Goal: Transaction & Acquisition: Purchase product/service

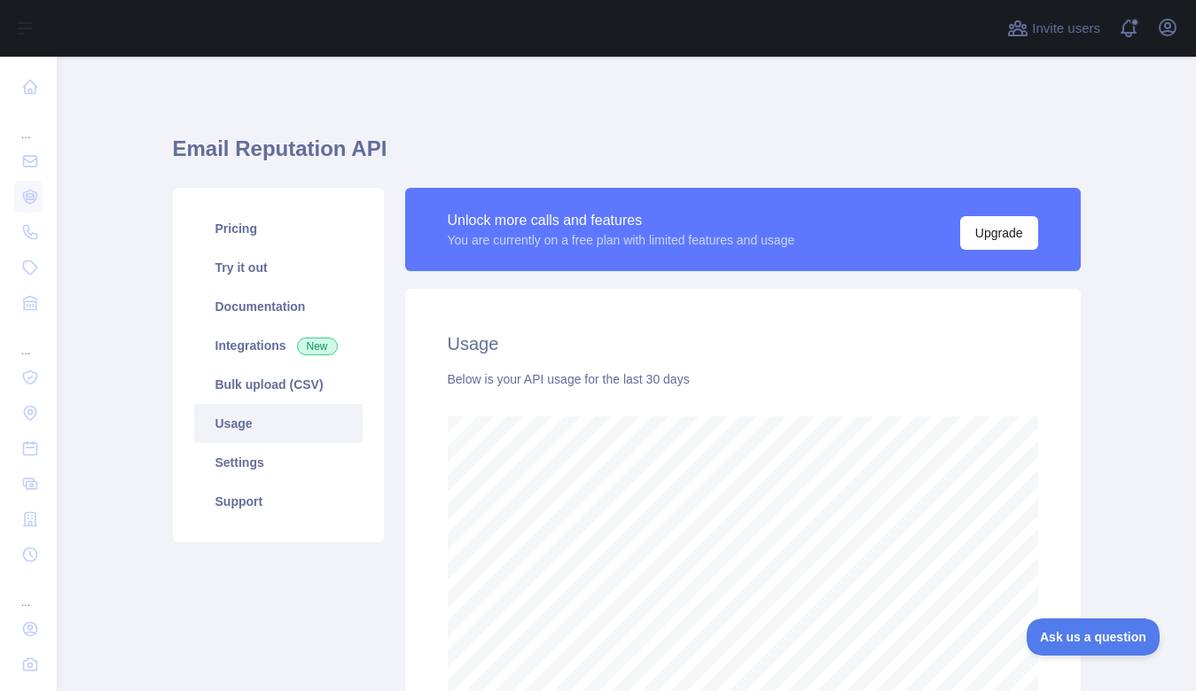
scroll to position [635, 1126]
click at [753, 159] on h1 "Email Reputation API" at bounding box center [627, 156] width 908 height 43
drag, startPoint x: 1139, startPoint y: 80, endPoint x: 1128, endPoint y: 76, distance: 11.2
click at [1129, 77] on main "Email Reputation API Pricing Try it out Documentation Integrations New Bulk upl…" at bounding box center [626, 374] width 1139 height 635
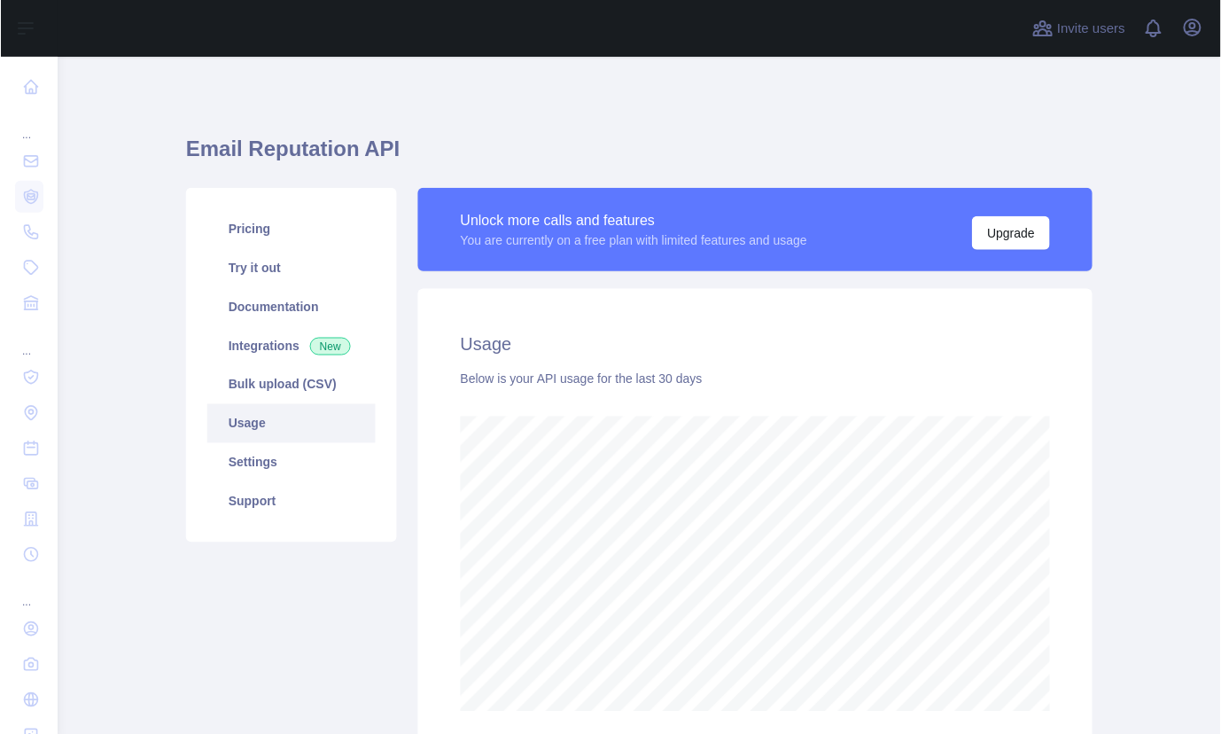
scroll to position [885745, 885270]
click at [1104, 164] on main "Email Reputation API Pricing Try it out Documentation Integrations New Bulk upl…" at bounding box center [639, 395] width 1165 height 677
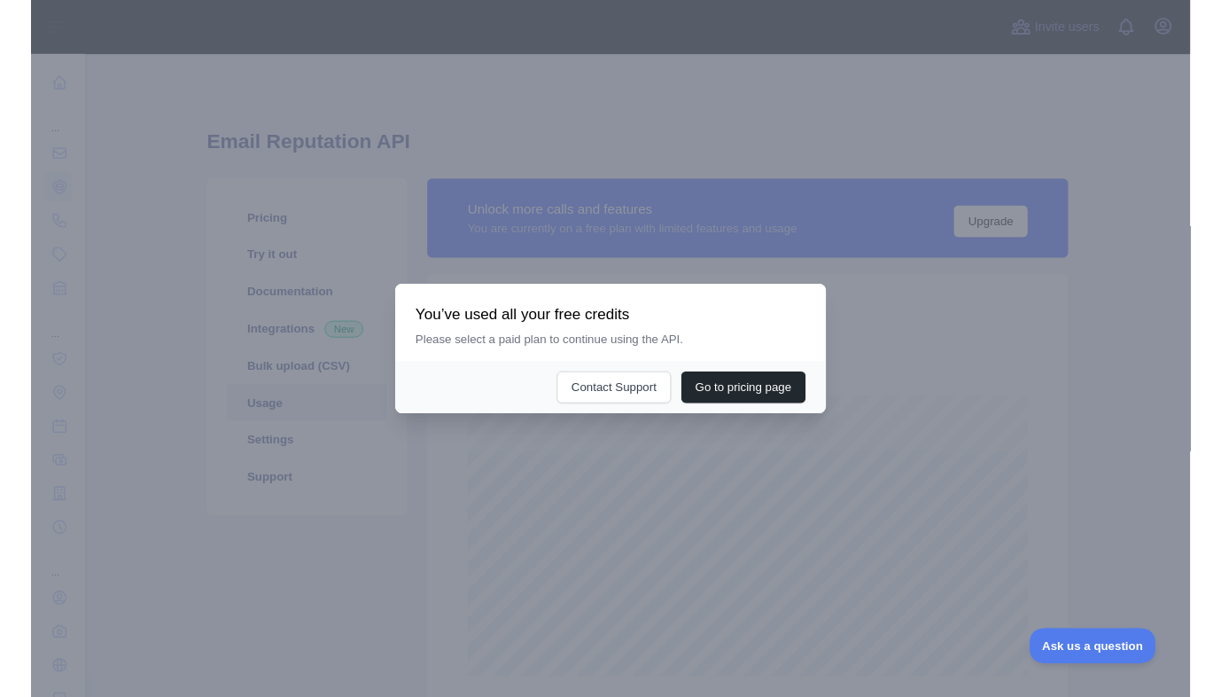
scroll to position [0, 0]
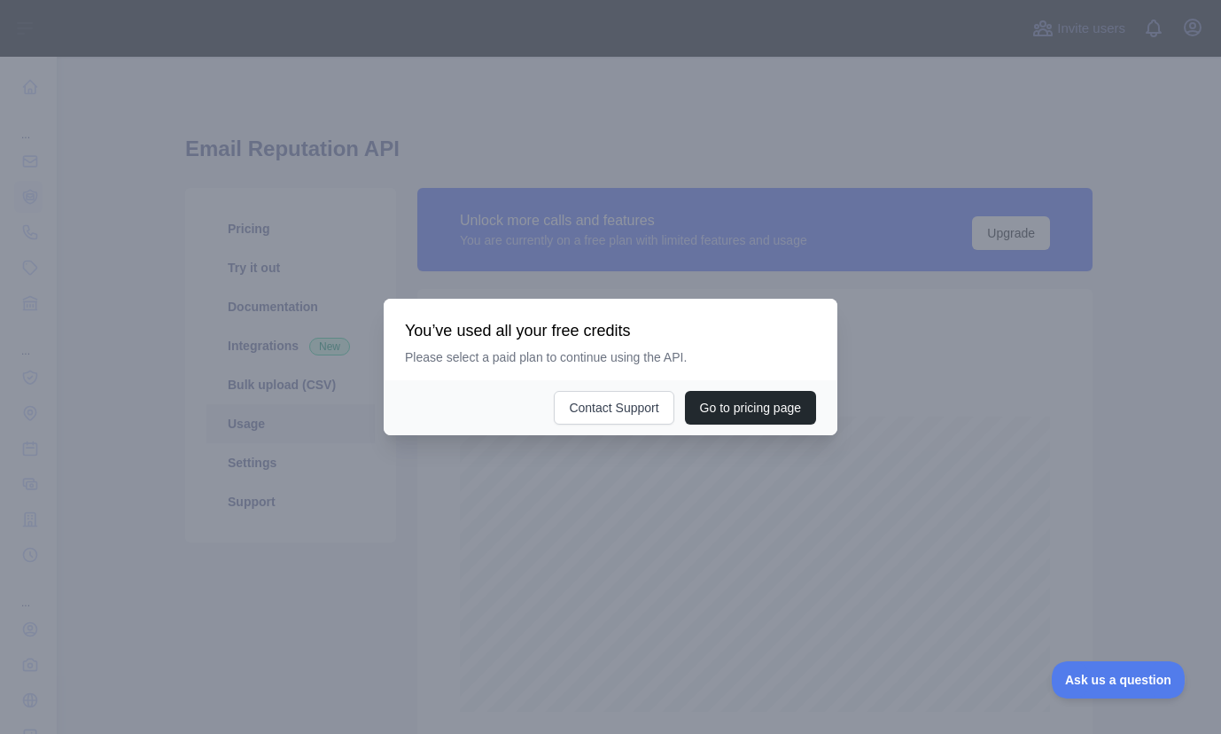
click at [546, 205] on div at bounding box center [610, 367] width 1221 height 734
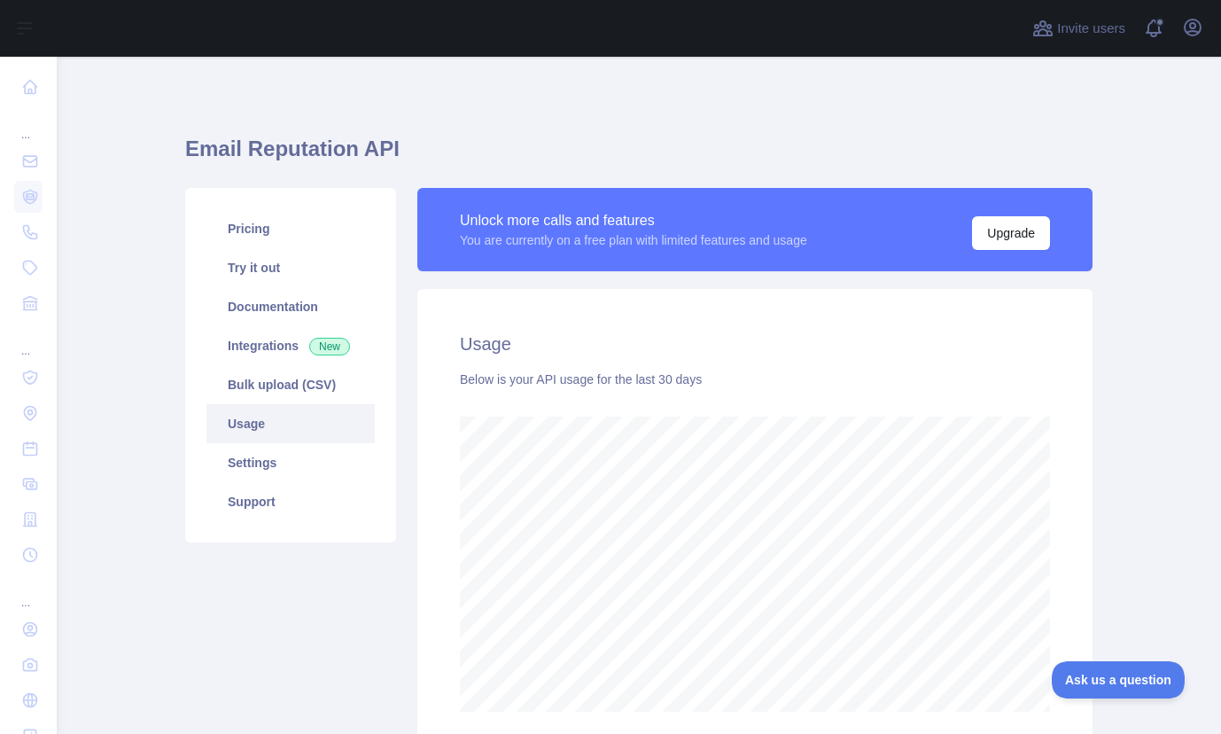
click at [586, 33] on div at bounding box center [539, 28] width 937 height 57
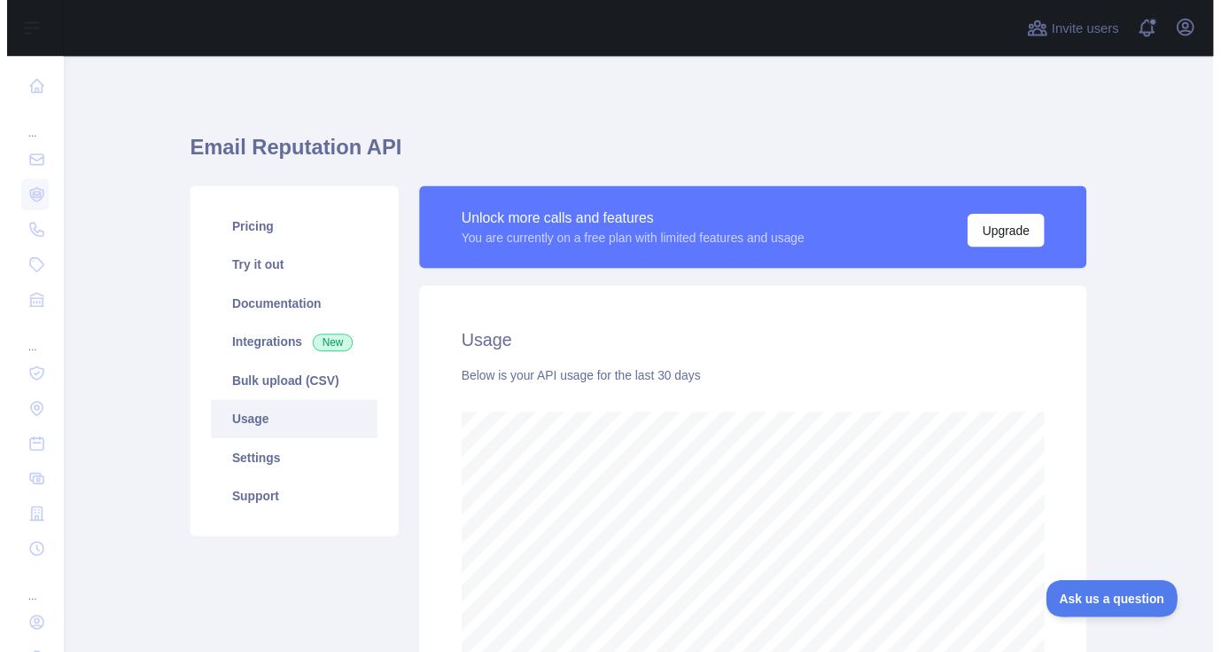
scroll to position [885827, 885270]
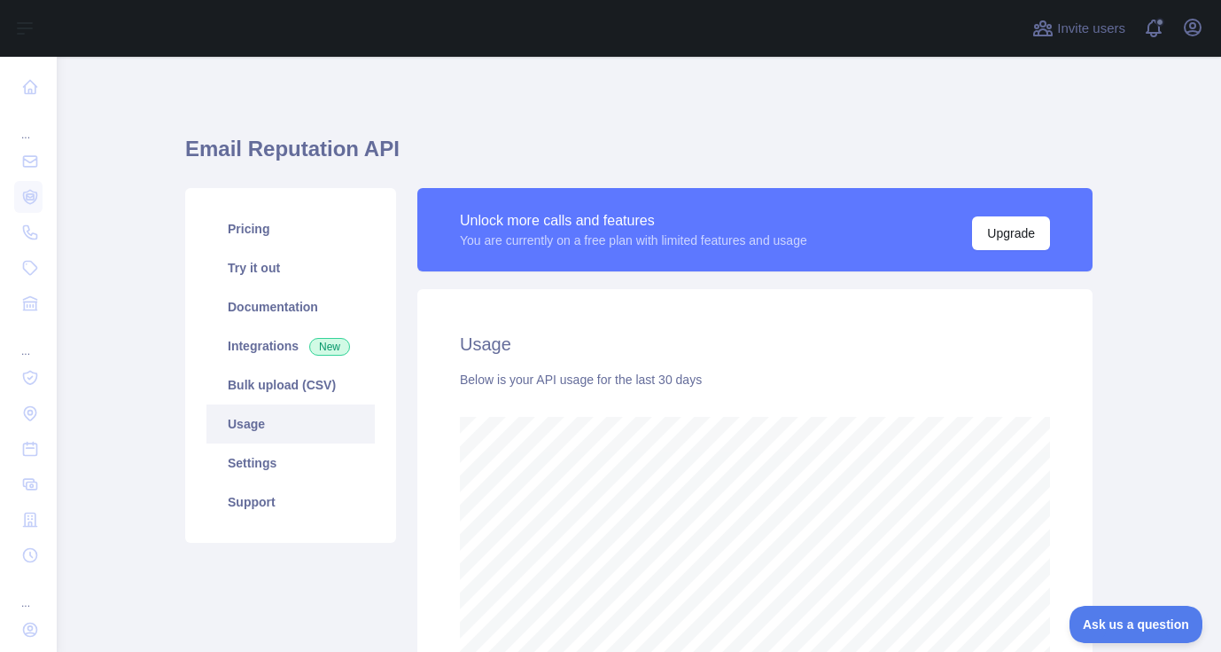
click at [667, 87] on div "Email Reputation API Pricing Try it out Documentation Integrations New Bulk upl…" at bounding box center [639, 471] width 908 height 829
click at [573, 97] on div "Email Reputation API Pricing Try it out Documentation Integrations New Bulk upl…" at bounding box center [639, 471] width 908 height 829
click at [472, 45] on div at bounding box center [539, 28] width 937 height 57
drag, startPoint x: 770, startPoint y: 110, endPoint x: 837, endPoint y: 87, distance: 70.4
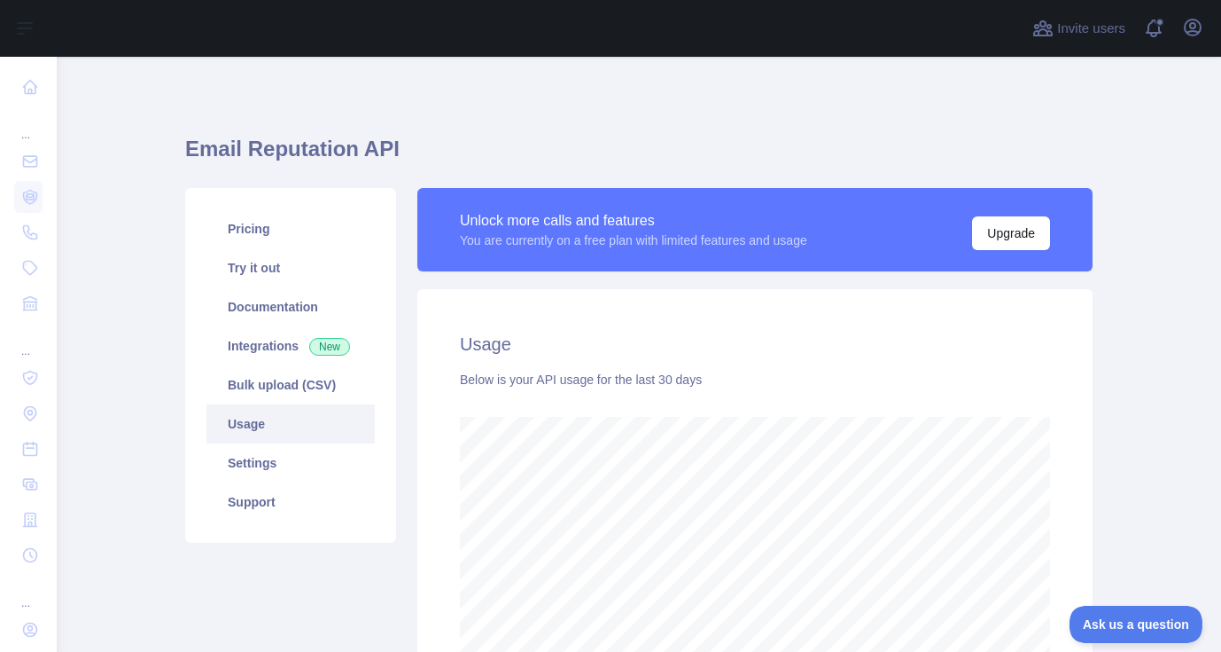
click at [770, 111] on div "Email Reputation API Pricing Try it out Documentation Integrations New Bulk upl…" at bounding box center [639, 439] width 908 height 680
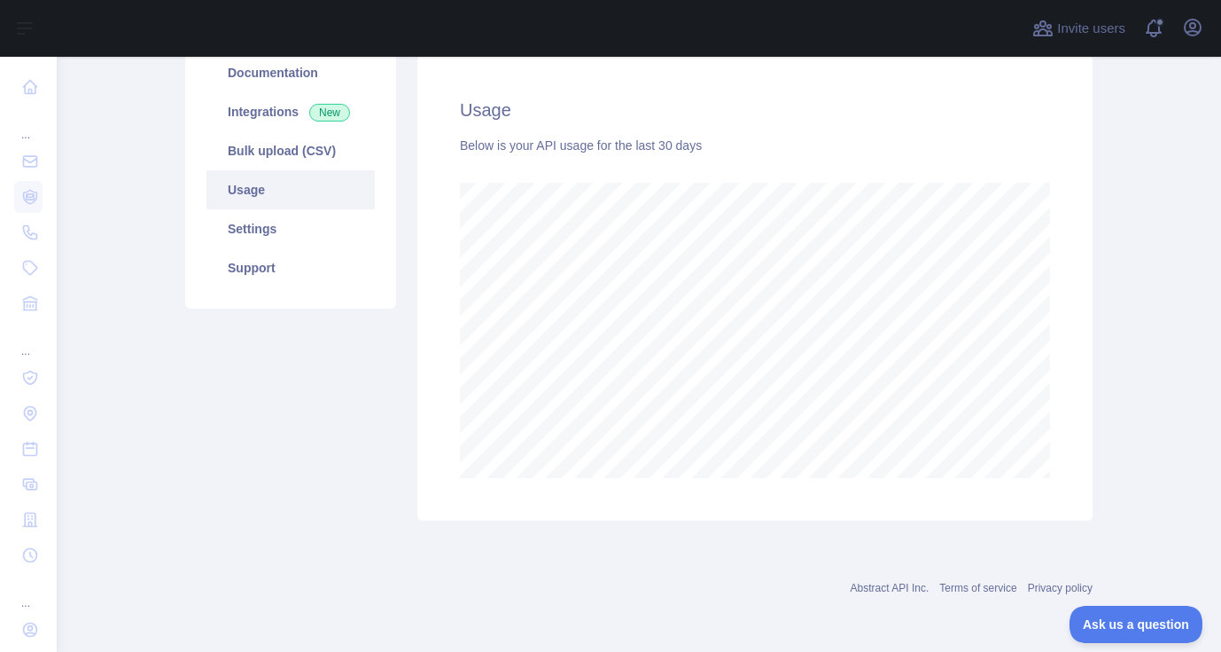
scroll to position [0, 0]
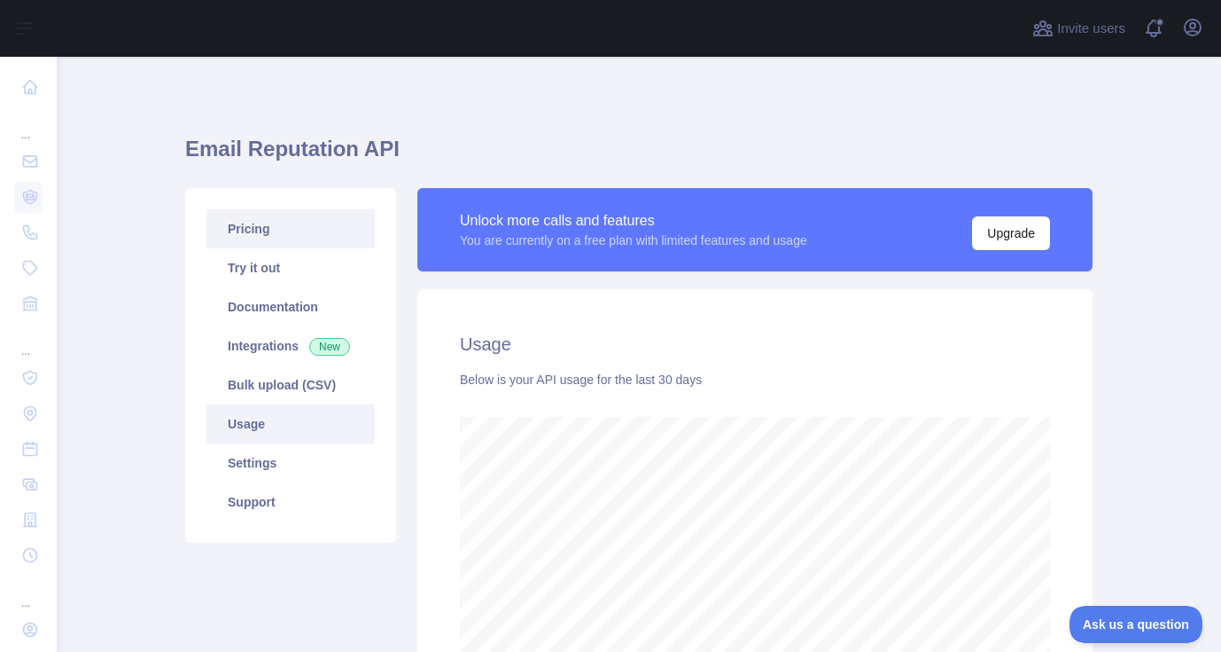
click at [280, 228] on link "Pricing" at bounding box center [291, 228] width 168 height 39
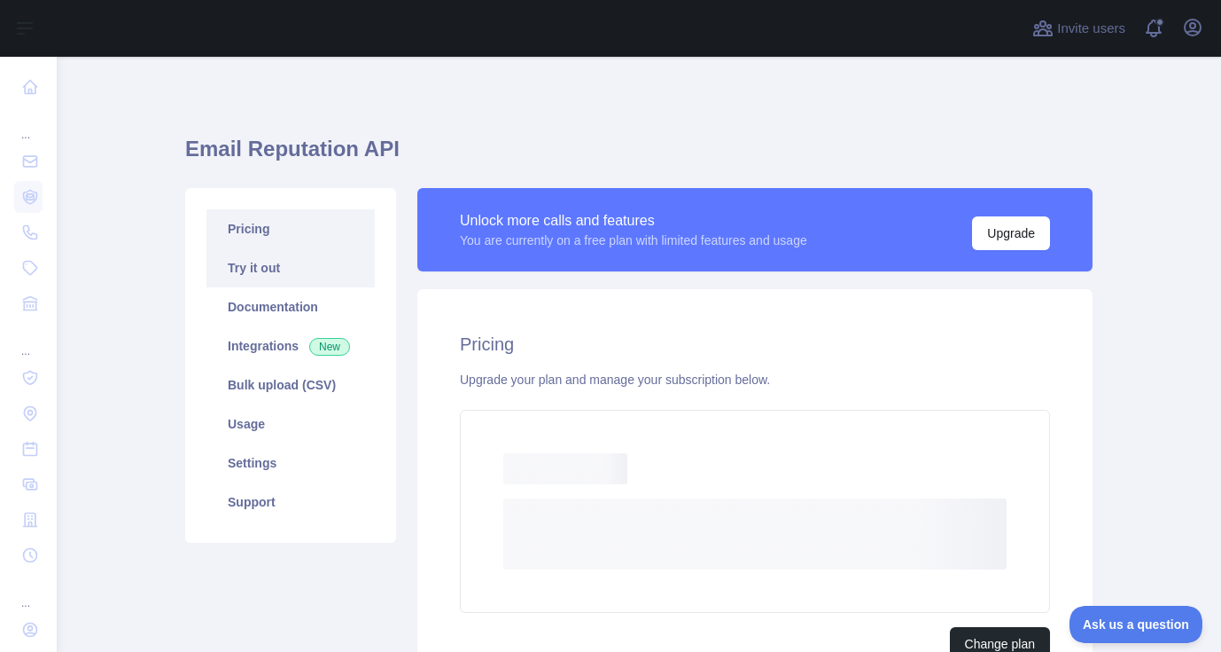
click at [255, 270] on link "Try it out" at bounding box center [291, 267] width 168 height 39
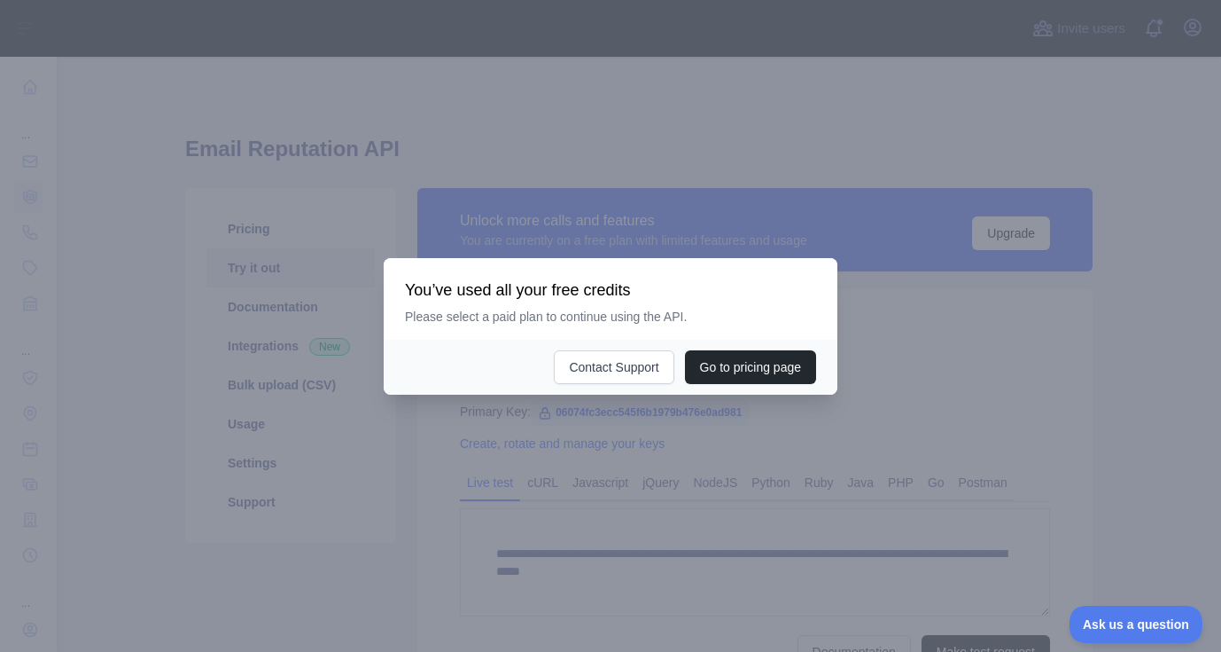
click at [653, 474] on div at bounding box center [610, 326] width 1221 height 652
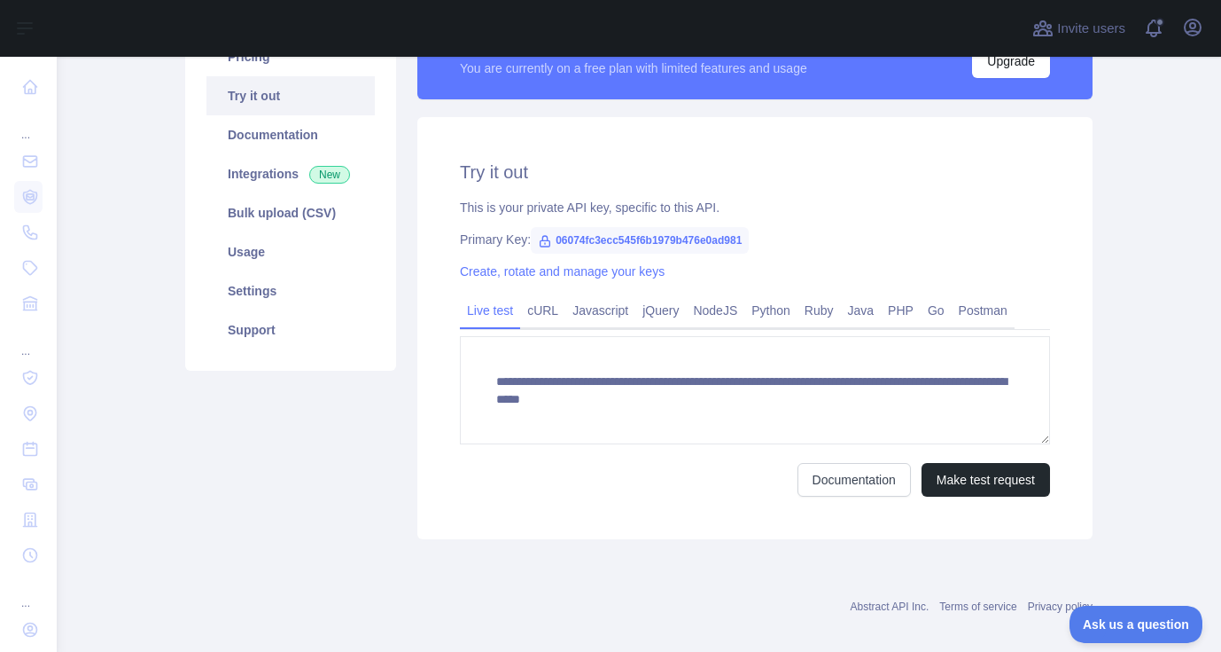
scroll to position [191, 0]
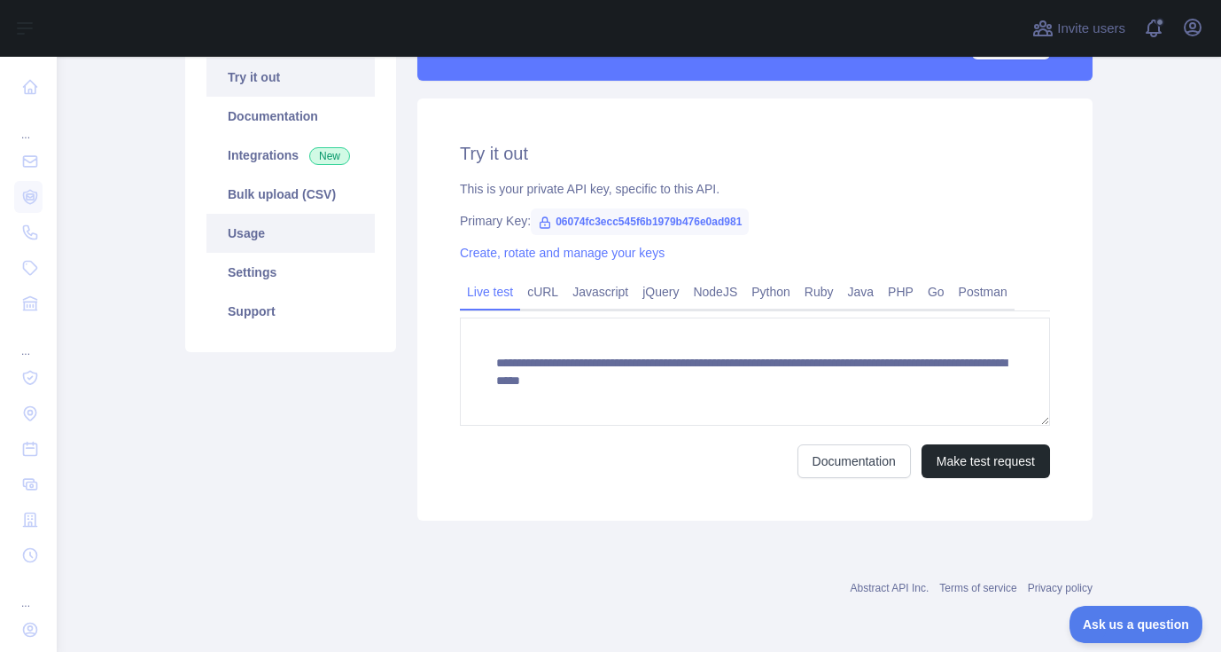
click at [240, 229] on link "Usage" at bounding box center [291, 233] width 168 height 39
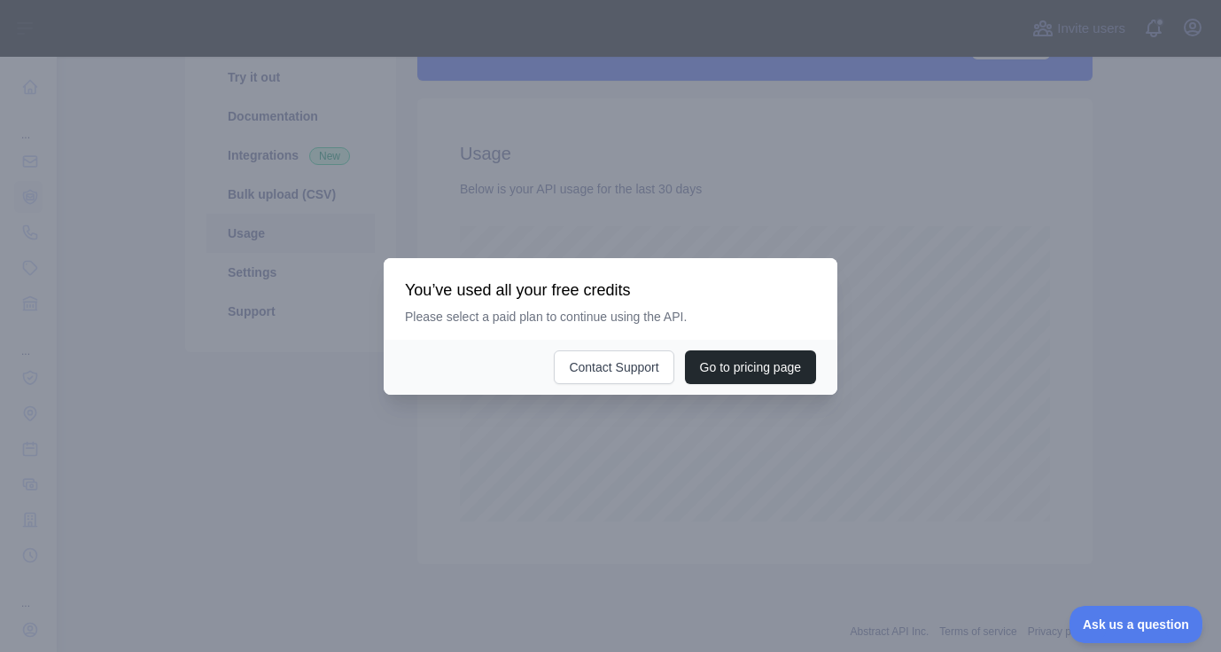
scroll to position [595, 1151]
drag, startPoint x: 652, startPoint y: 478, endPoint x: 622, endPoint y: 460, distance: 34.2
click at [653, 478] on div at bounding box center [610, 326] width 1221 height 652
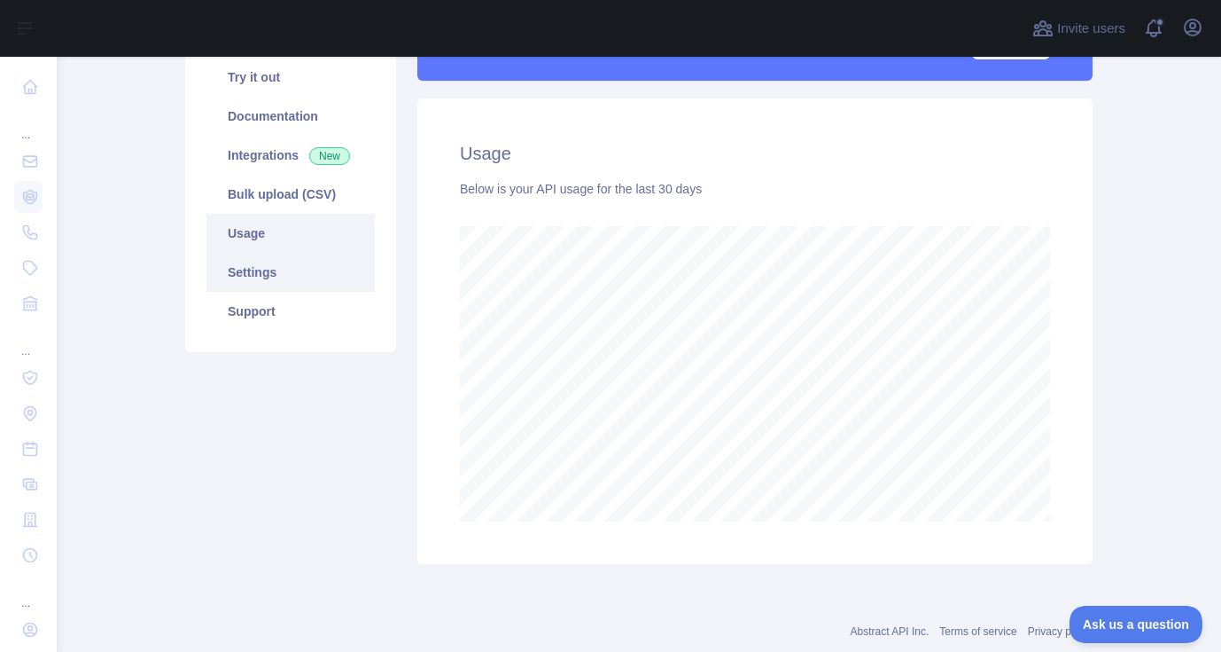
click at [255, 267] on link "Settings" at bounding box center [291, 272] width 168 height 39
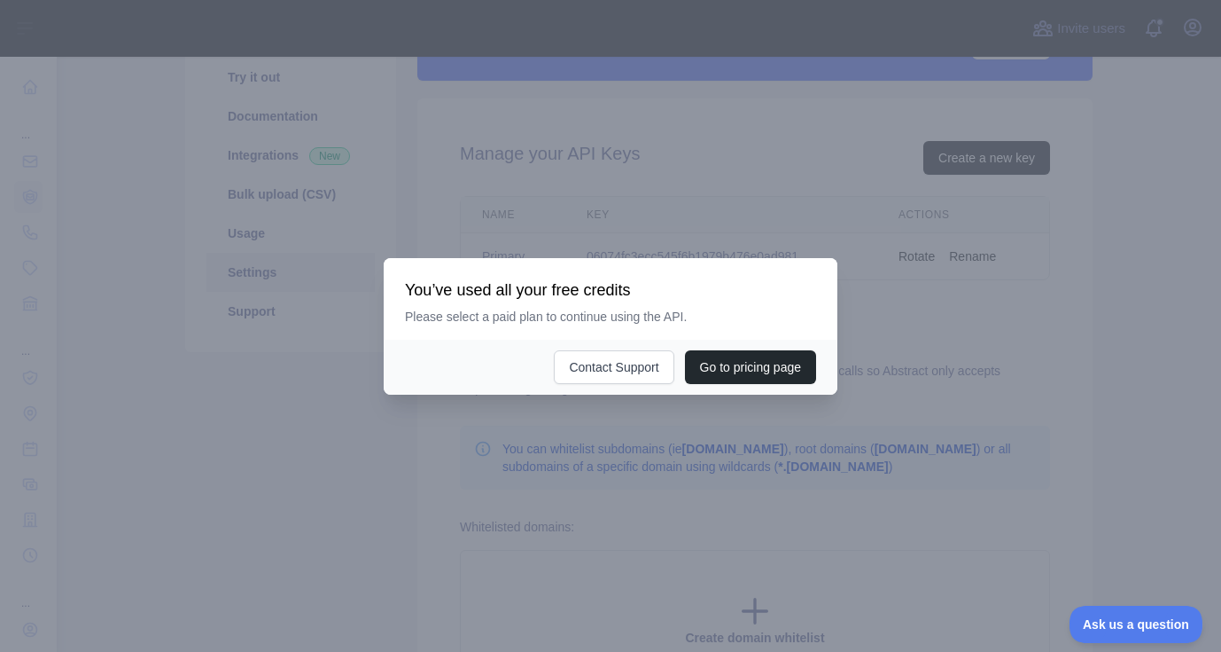
click at [471, 500] on div at bounding box center [610, 326] width 1221 height 652
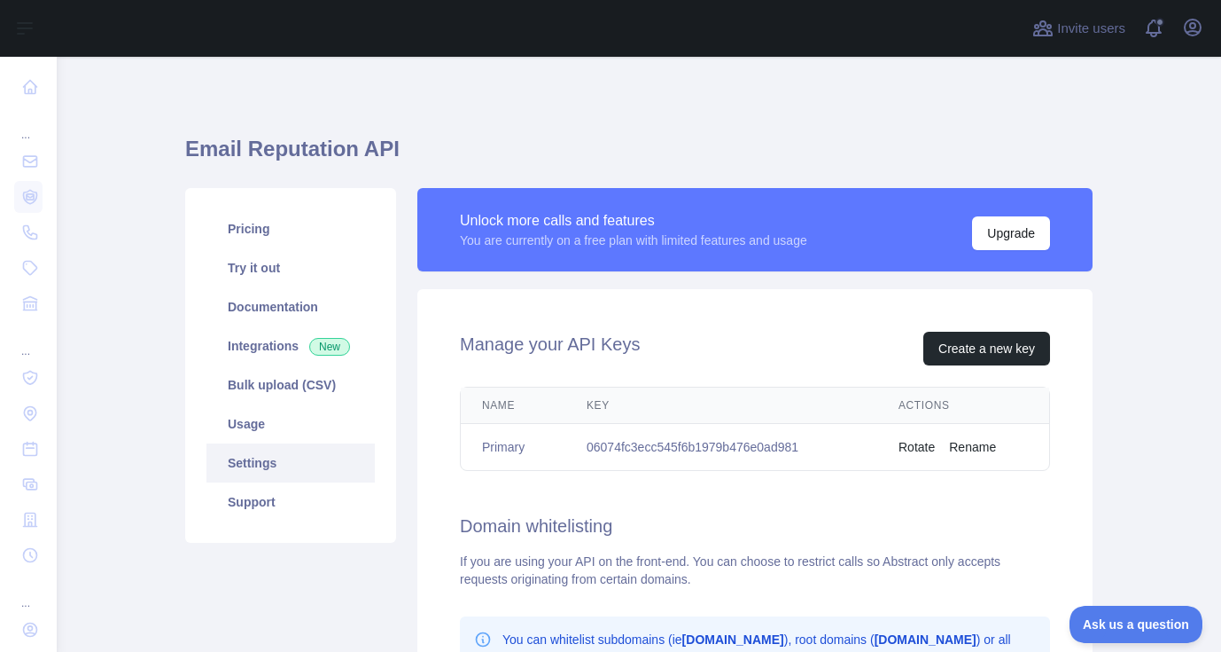
click at [251, 145] on h1 "Email Reputation API" at bounding box center [639, 156] width 908 height 43
click at [214, 128] on div "Email Reputation API Pricing Try it out Documentation Integrations New Bulk upl…" at bounding box center [639, 523] width 908 height 848
click at [249, 231] on link "Pricing" at bounding box center [291, 228] width 168 height 39
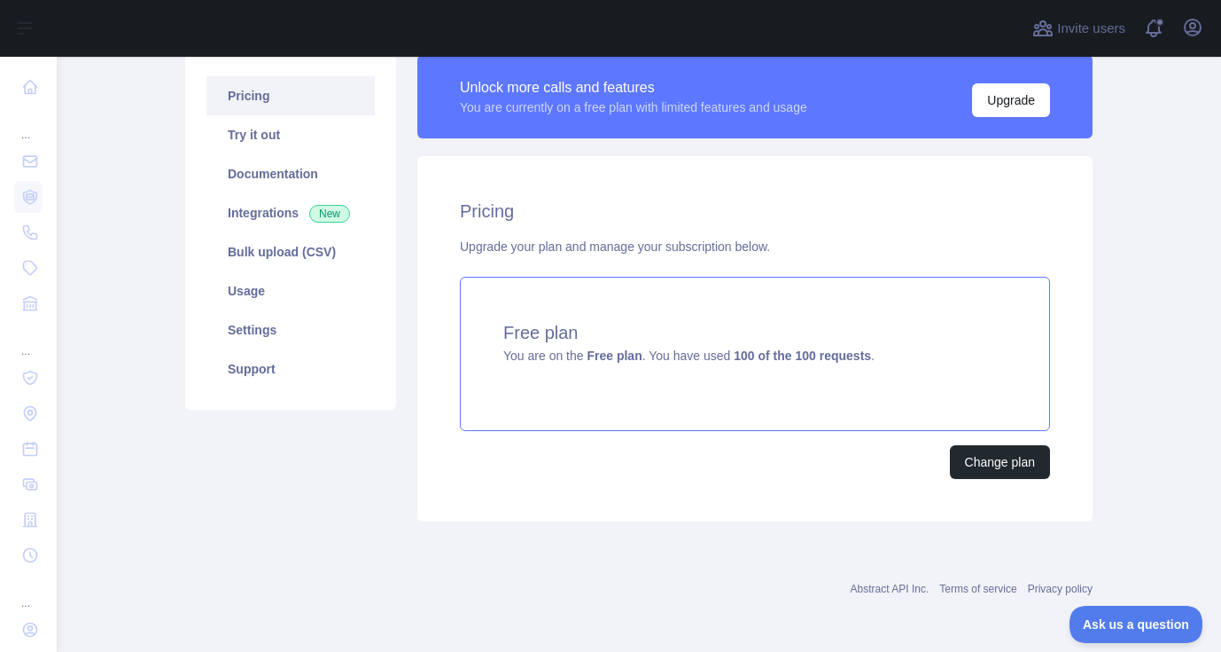
scroll to position [134, 0]
click at [984, 460] on button "Change plan" at bounding box center [1000, 461] width 100 height 34
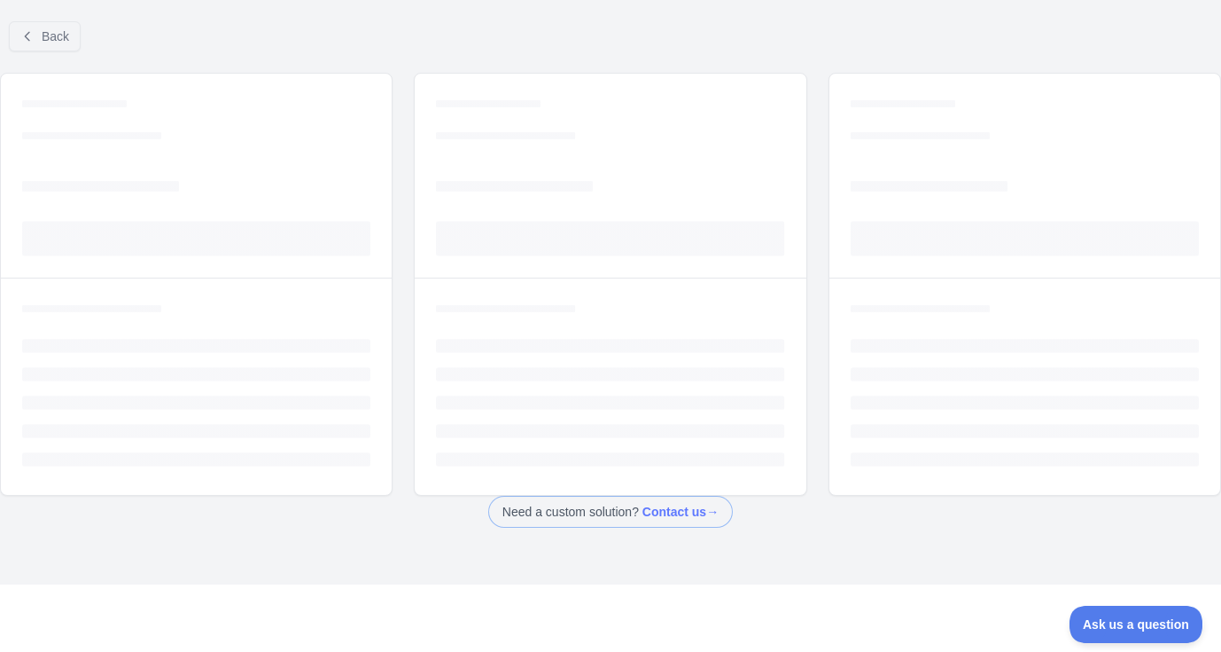
scroll to position [22, 0]
click at [492, 31] on div "Back" at bounding box center [610, 36] width 1221 height 59
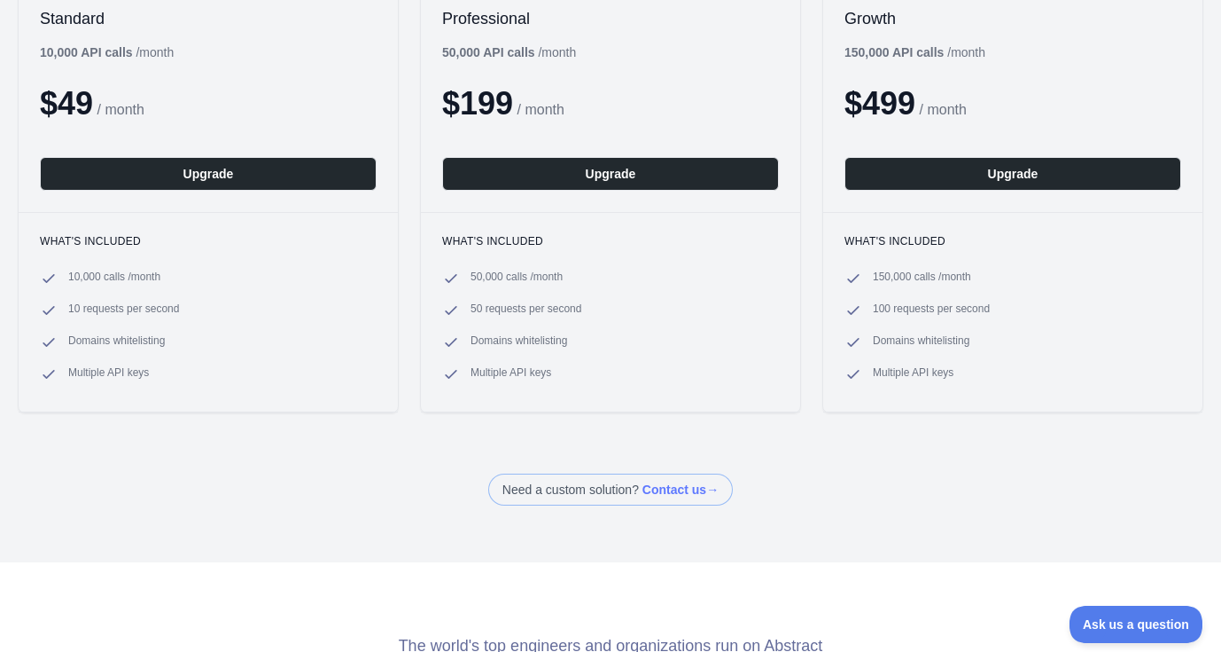
scroll to position [0, 0]
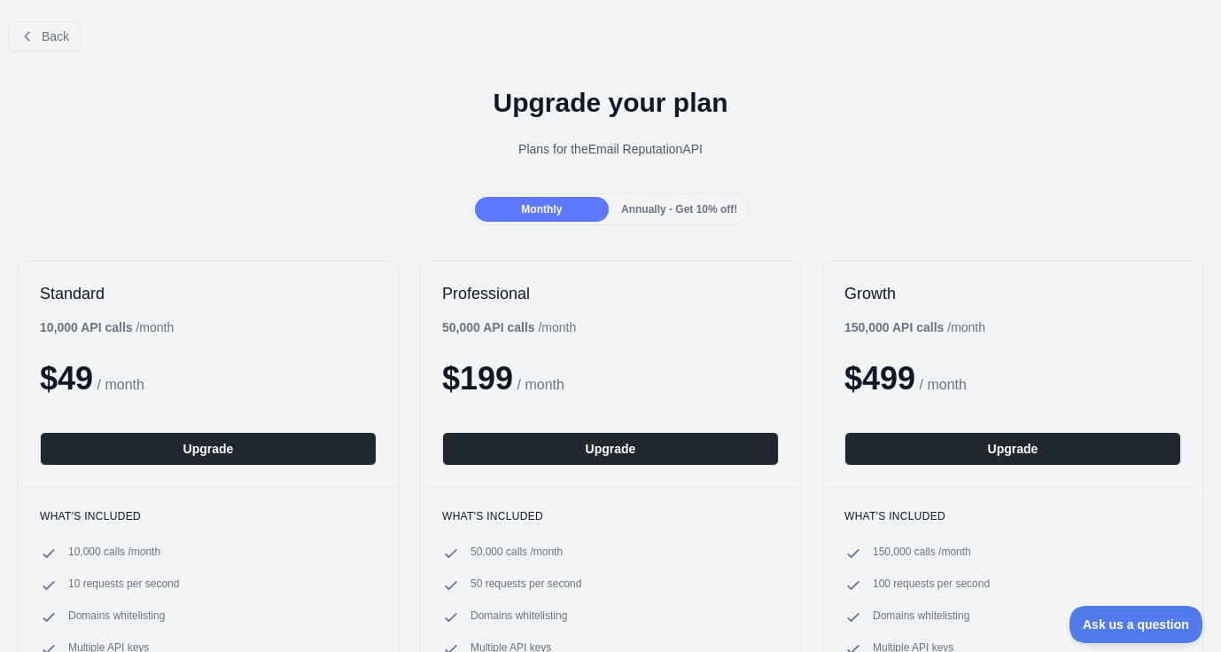
click at [693, 219] on div "Annually - Get 10% off!" at bounding box center [680, 209] width 134 height 25
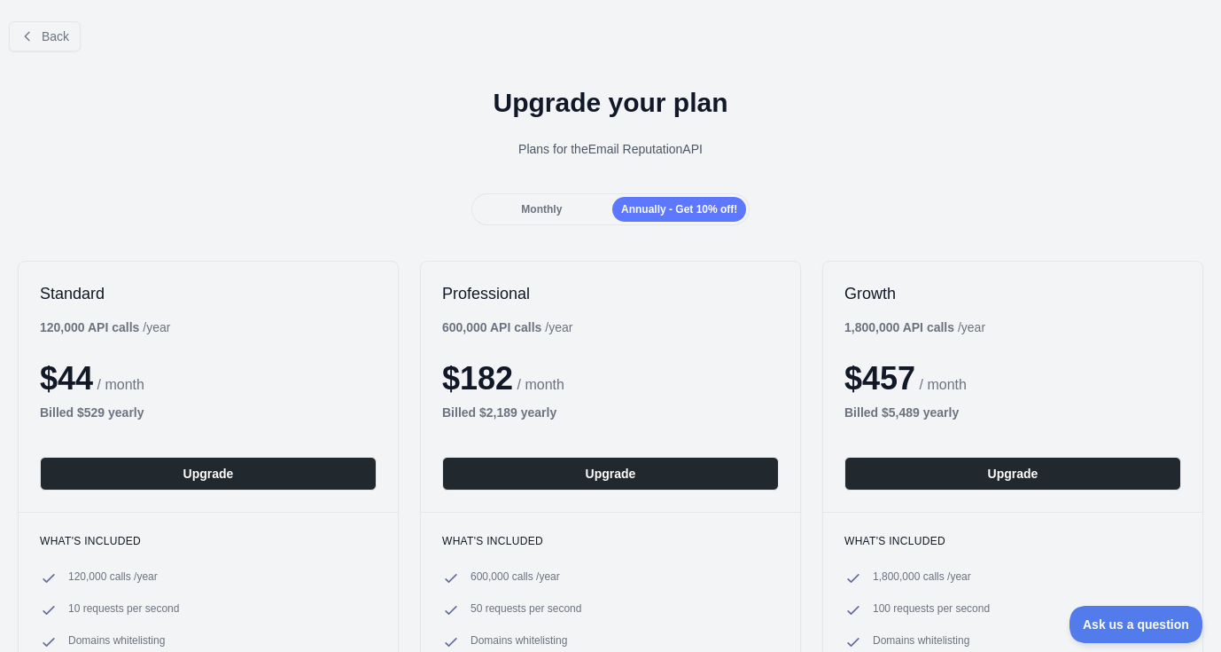
click at [310, 181] on div "Upgrade your plan Plans for the Email Reputation API" at bounding box center [610, 130] width 1221 height 128
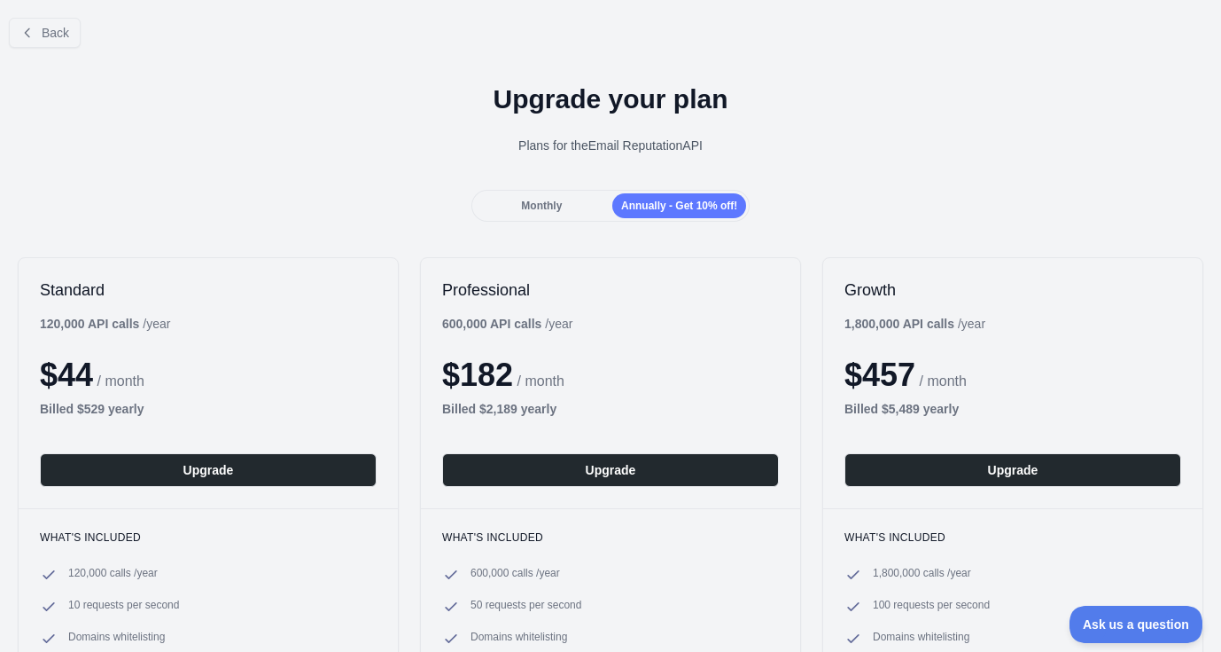
click at [512, 215] on div "Monthly" at bounding box center [542, 205] width 134 height 25
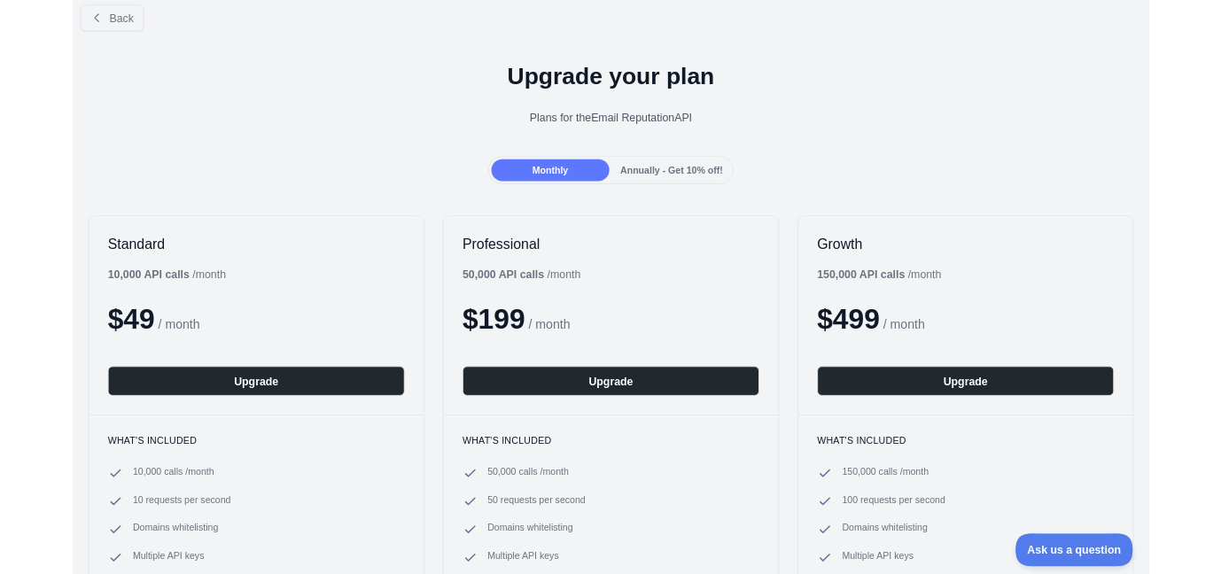
scroll to position [0, 0]
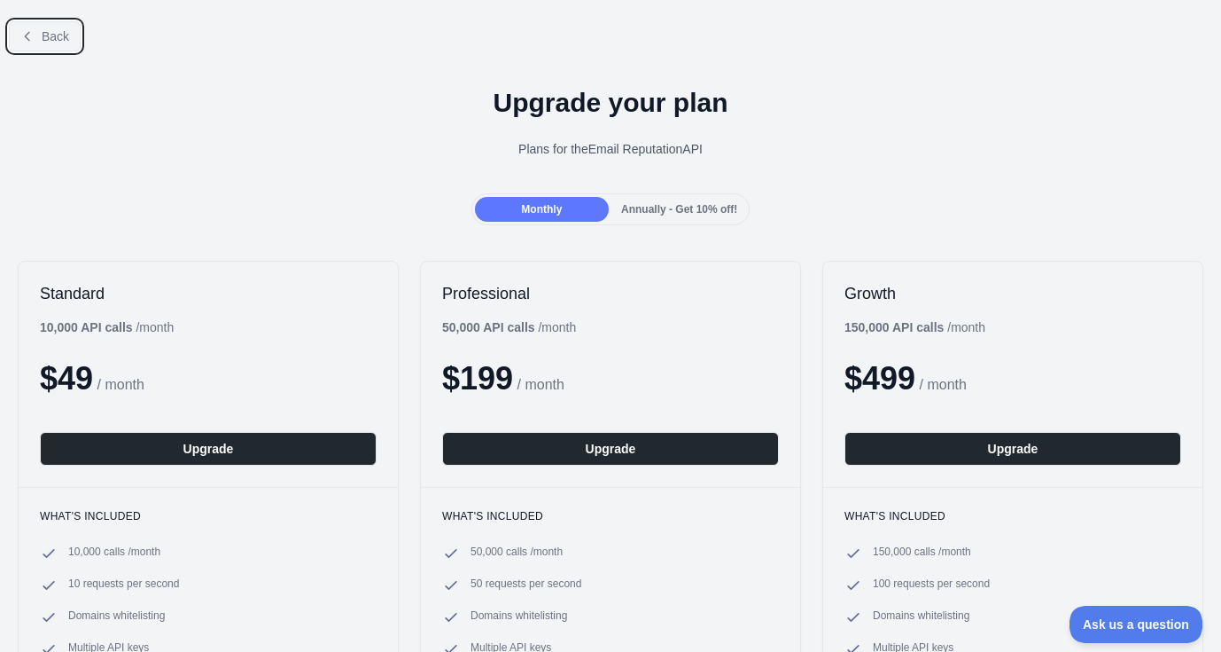
click at [56, 30] on span "Back" at bounding box center [55, 36] width 27 height 14
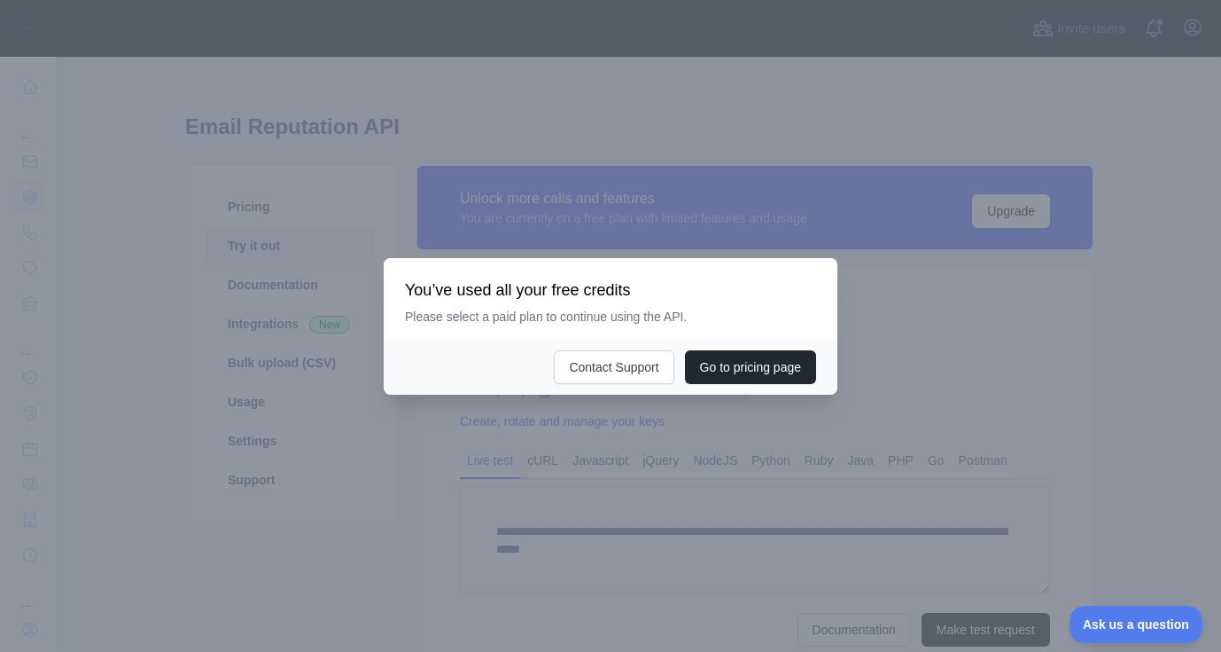
click at [632, 211] on div at bounding box center [610, 326] width 1221 height 652
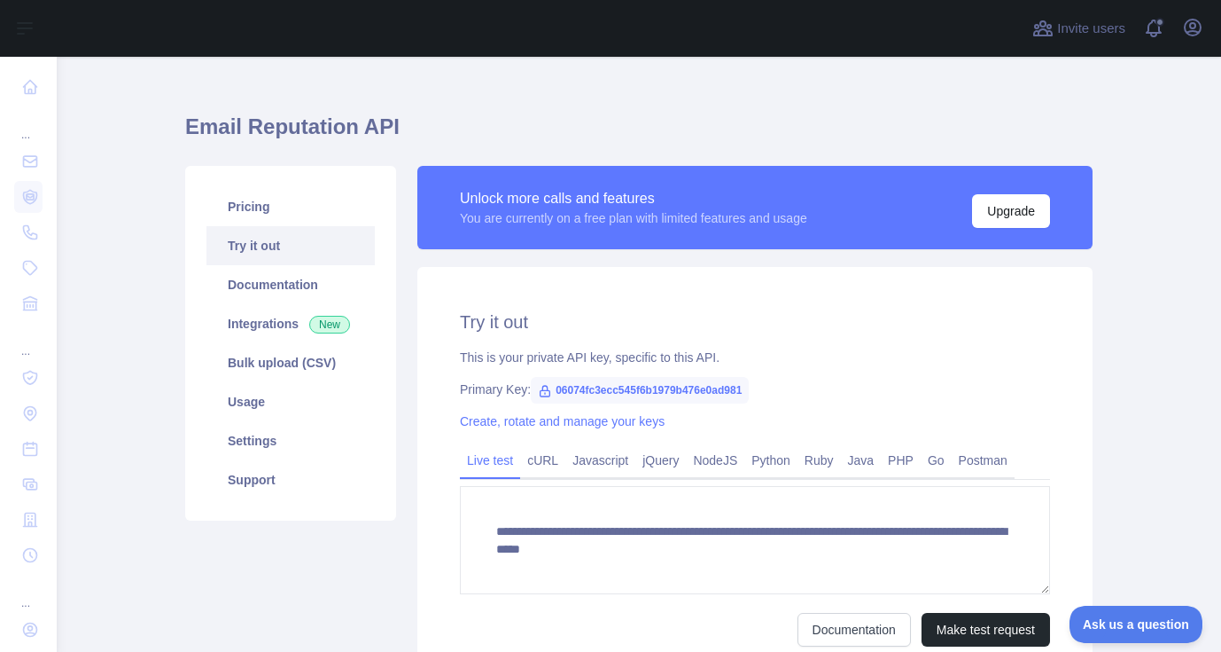
drag, startPoint x: 559, startPoint y: 153, endPoint x: 644, endPoint y: 3, distance: 173.1
click at [559, 152] on h1 "Email Reputation API" at bounding box center [639, 134] width 908 height 43
click at [570, 90] on div "**********" at bounding box center [639, 395] width 908 height 636
click at [690, 150] on h1 "Email Reputation API" at bounding box center [639, 134] width 908 height 43
click at [152, 117] on main "**********" at bounding box center [639, 354] width 1165 height 595
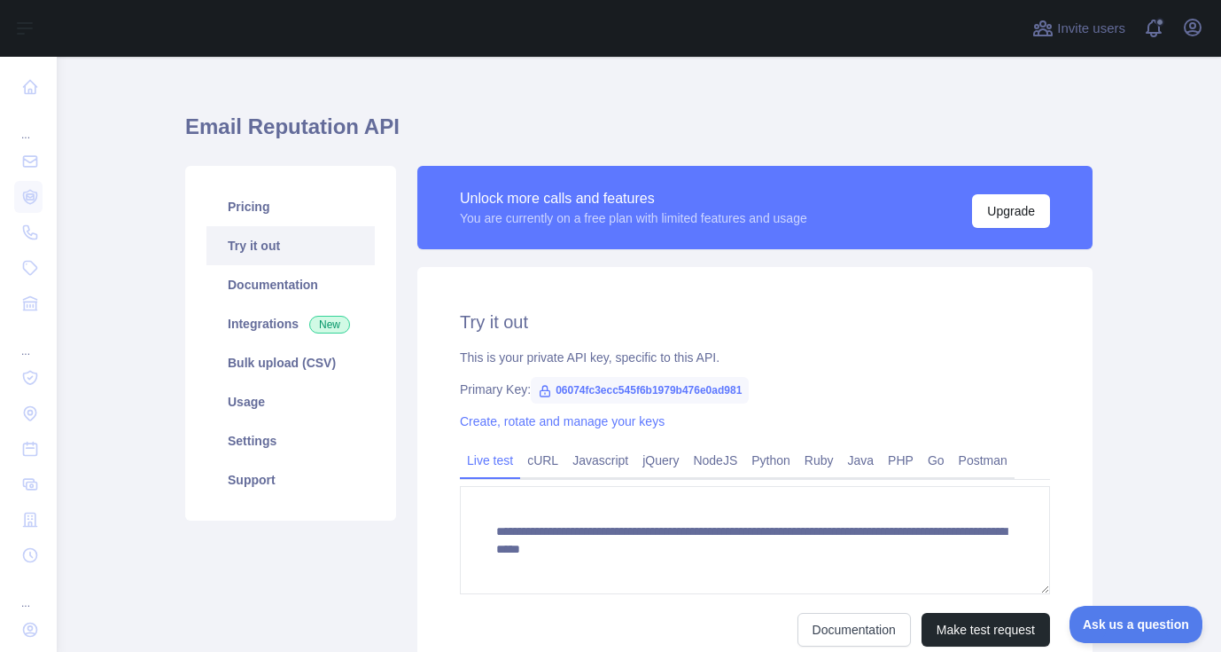
click at [460, 199] on div "Unlock more calls and features" at bounding box center [633, 198] width 347 height 21
click at [422, 127] on h1 "Email Reputation API" at bounding box center [639, 134] width 908 height 43
click at [465, 194] on div "Unlock more calls and features" at bounding box center [633, 198] width 347 height 21
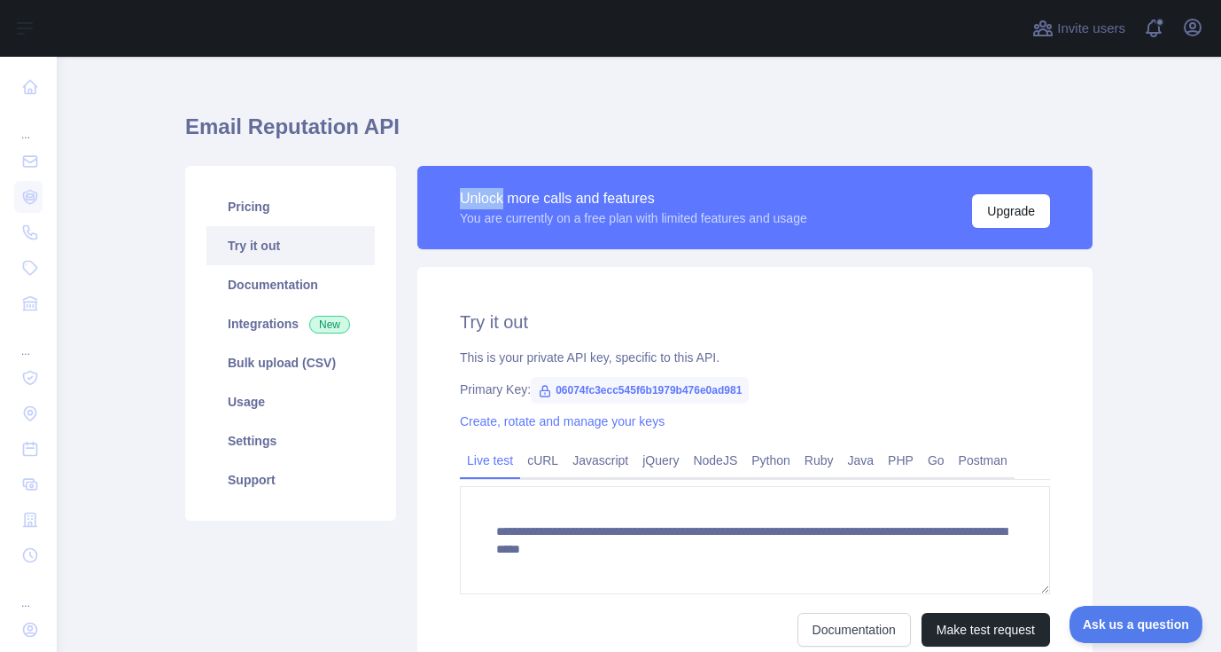
click at [465, 194] on div "Unlock more calls and features" at bounding box center [633, 198] width 347 height 21
drag, startPoint x: 461, startPoint y: 156, endPoint x: 403, endPoint y: 142, distance: 59.3
click at [460, 156] on div "**********" at bounding box center [639, 427] width 929 height 544
click at [366, 128] on h1 "Email Reputation API" at bounding box center [639, 134] width 908 height 43
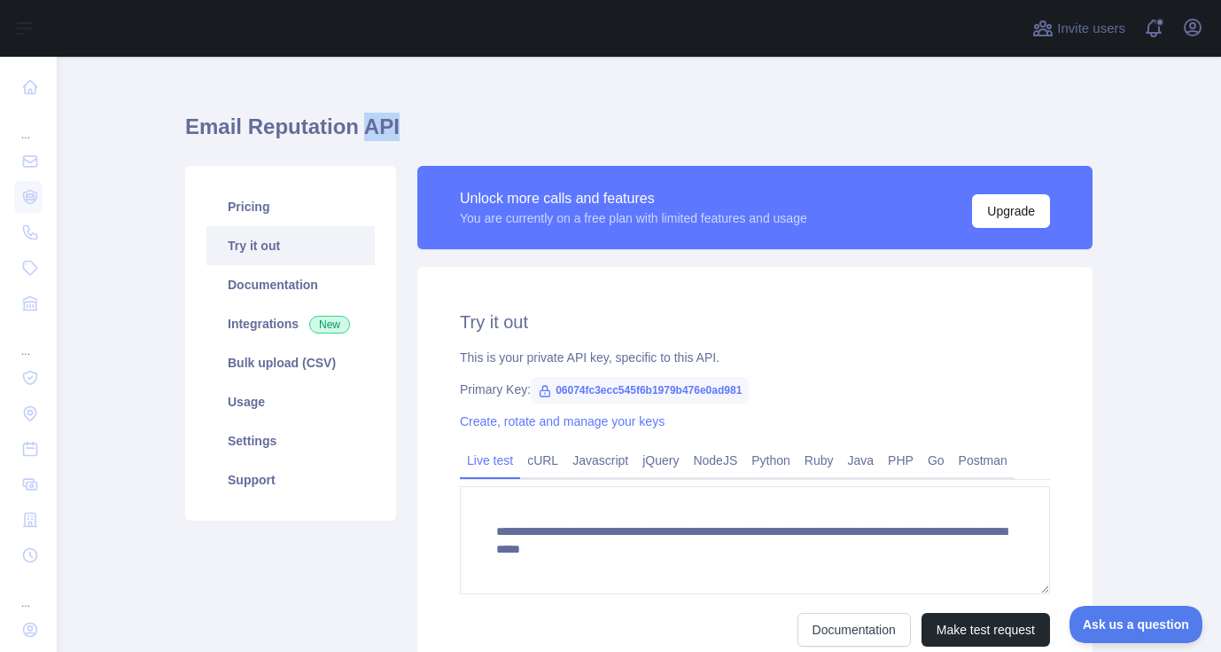
click at [366, 128] on h1 "Email Reputation API" at bounding box center [639, 134] width 908 height 43
click at [484, 116] on h1 "Email Reputation API" at bounding box center [639, 134] width 908 height 43
click at [308, 130] on h1 "Email Reputation API" at bounding box center [639, 134] width 908 height 43
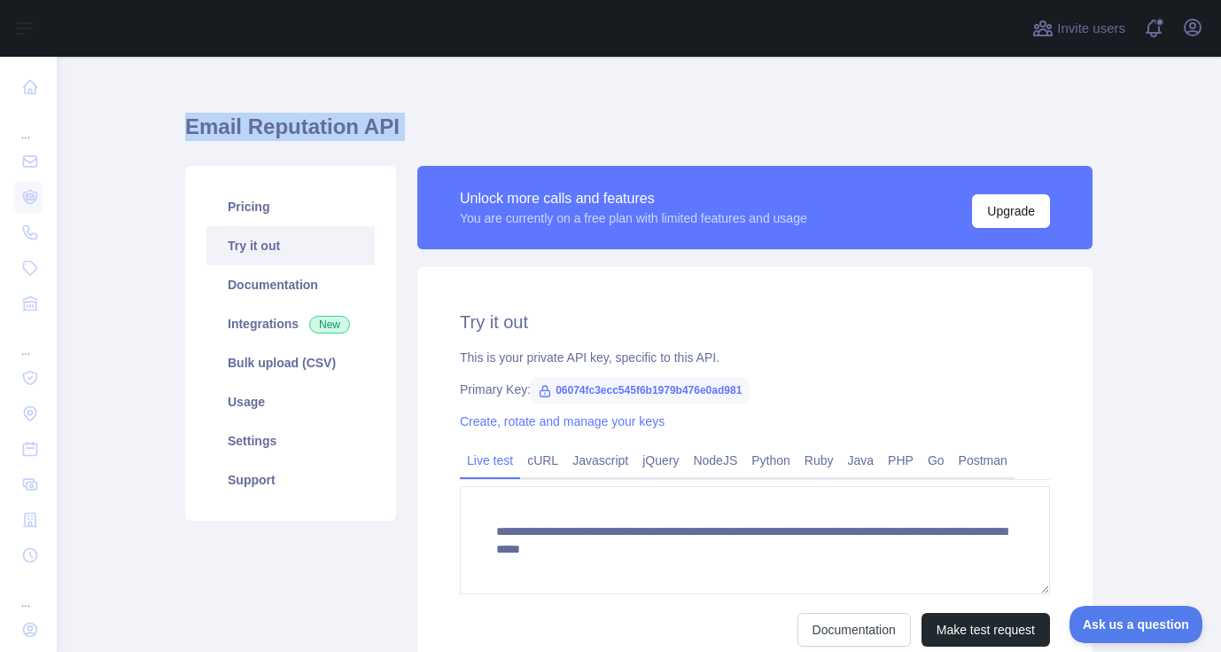
click at [308, 130] on h1 "Email Reputation API" at bounding box center [639, 134] width 908 height 43
click at [495, 148] on h1 "Email Reputation API" at bounding box center [639, 134] width 908 height 43
click at [899, 98] on div "**********" at bounding box center [639, 395] width 908 height 636
click at [296, 121] on h1 "Email Reputation API" at bounding box center [639, 134] width 908 height 43
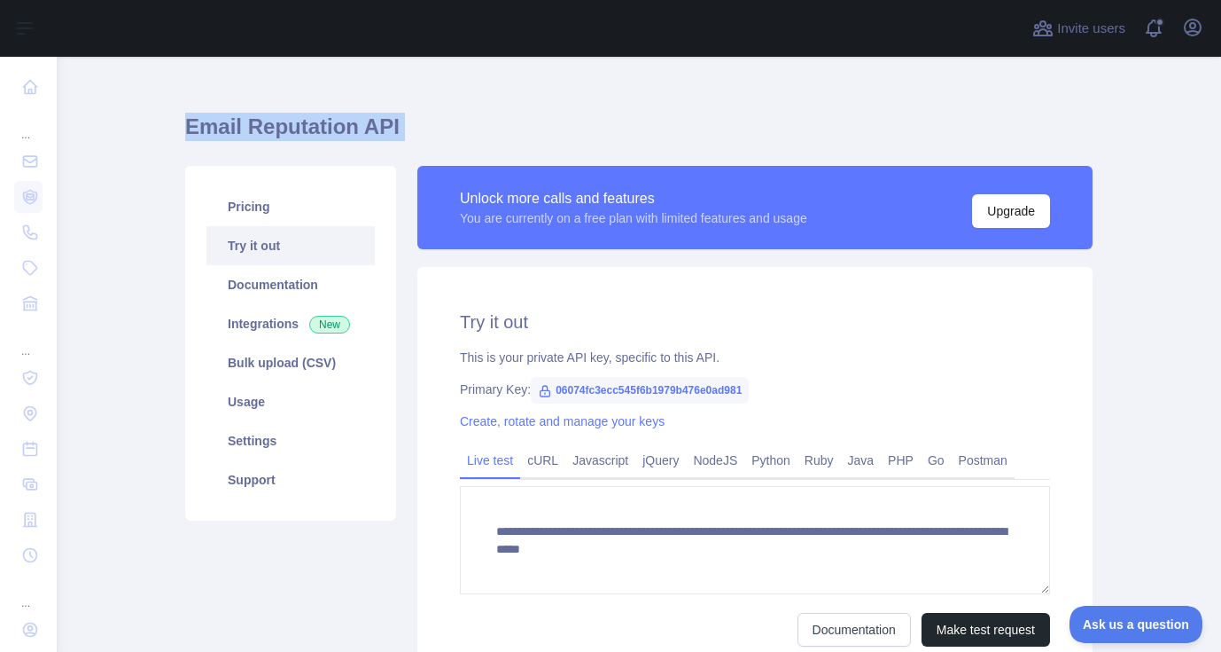
click at [296, 121] on h1 "Email Reputation API" at bounding box center [639, 134] width 908 height 43
click at [416, 135] on h1 "Email Reputation API" at bounding box center [639, 134] width 908 height 43
click at [354, 125] on h1 "Email Reputation API" at bounding box center [639, 134] width 908 height 43
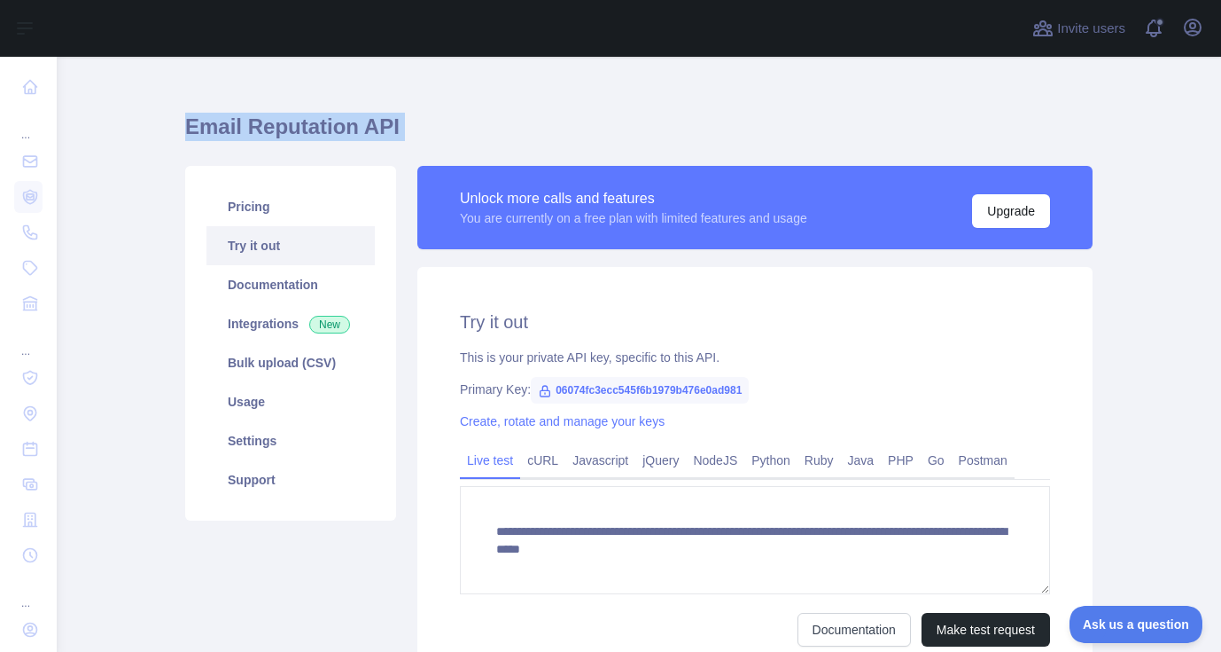
click at [486, 126] on h1 "Email Reputation API" at bounding box center [639, 134] width 908 height 43
click at [503, 199] on div "Unlock more calls and features" at bounding box center [633, 198] width 347 height 21
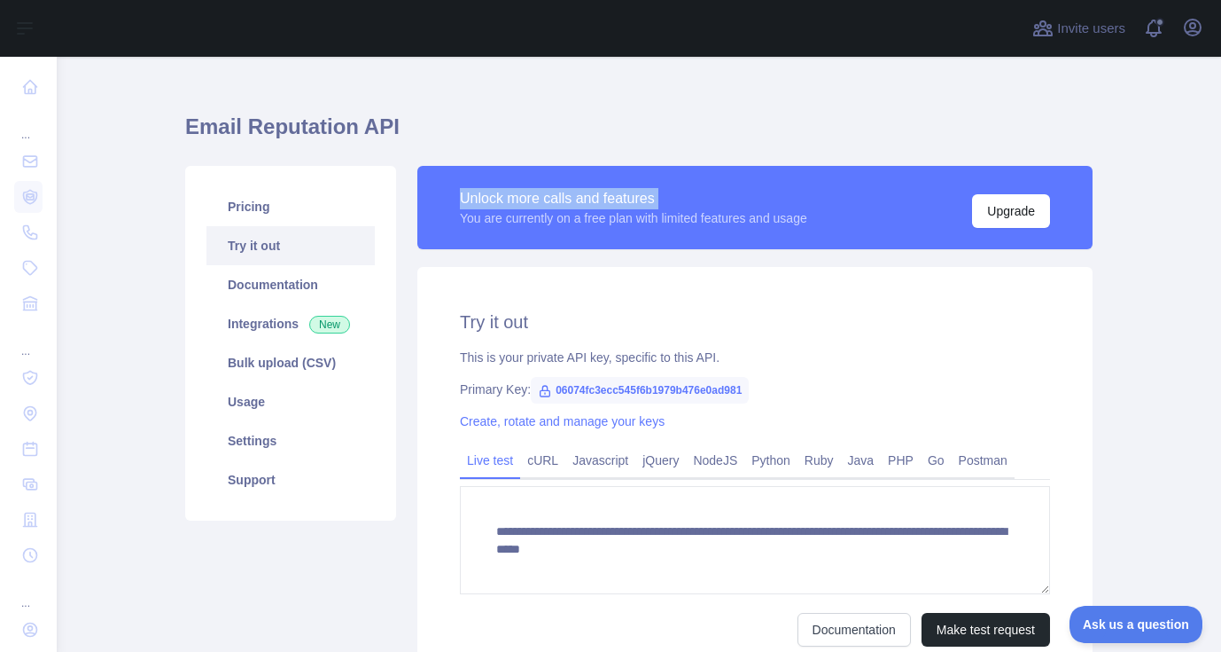
click at [503, 199] on div "Unlock more calls and features" at bounding box center [633, 198] width 347 height 21
click at [516, 147] on h1 "Email Reputation API" at bounding box center [639, 134] width 908 height 43
drag, startPoint x: 490, startPoint y: 131, endPoint x: 631, endPoint y: 5, distance: 189.0
click at [488, 130] on h1 "Email Reputation API" at bounding box center [639, 134] width 908 height 43
drag, startPoint x: 405, startPoint y: 130, endPoint x: 354, endPoint y: 135, distance: 51.6
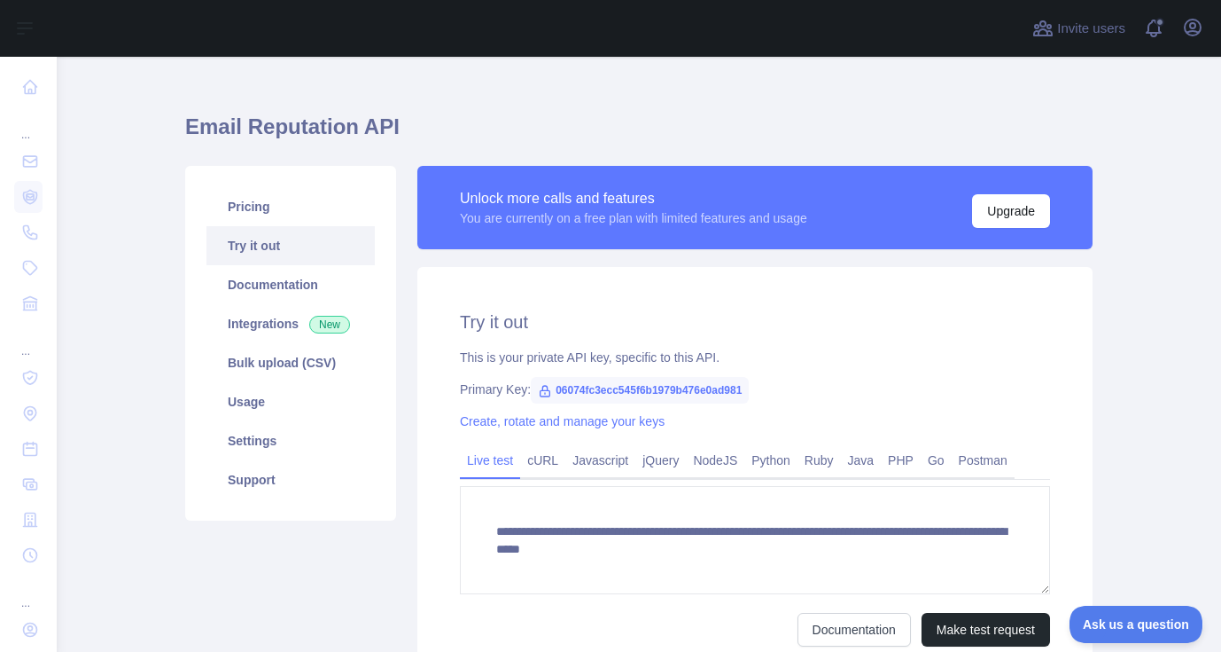
click at [405, 131] on h1 "Email Reputation API" at bounding box center [639, 134] width 908 height 43
click at [285, 136] on h1 "Email Reputation API" at bounding box center [639, 134] width 908 height 43
drag, startPoint x: 285, startPoint y: 136, endPoint x: 453, endPoint y: 118, distance: 168.5
click at [285, 136] on h1 "Email Reputation API" at bounding box center [639, 134] width 908 height 43
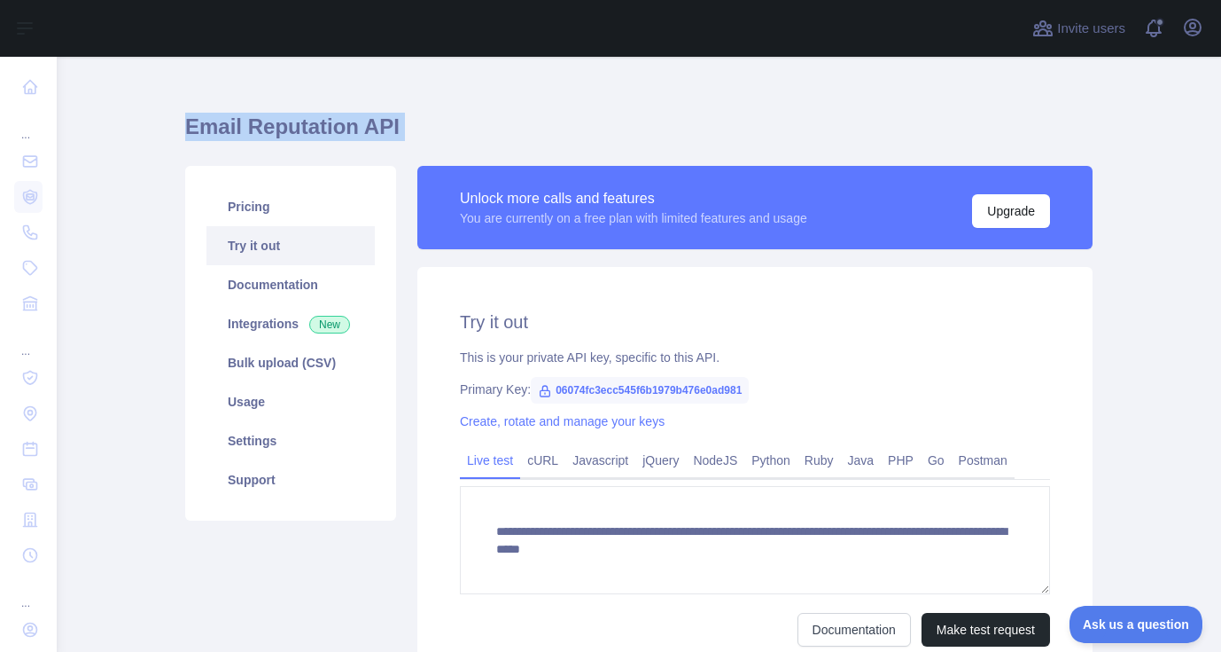
click at [480, 111] on div "**********" at bounding box center [639, 395] width 908 height 636
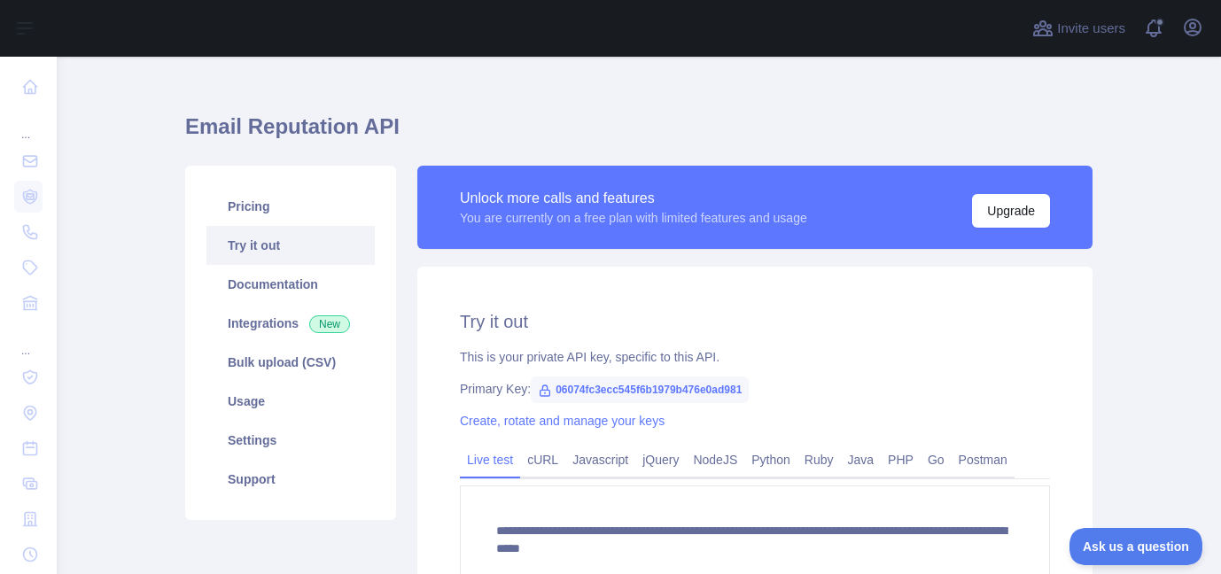
drag, startPoint x: 417, startPoint y: 111, endPoint x: 408, endPoint y: 107, distance: 9.5
click at [411, 110] on div "**********" at bounding box center [639, 395] width 908 height 636
